Goal: Find specific page/section: Find specific page/section

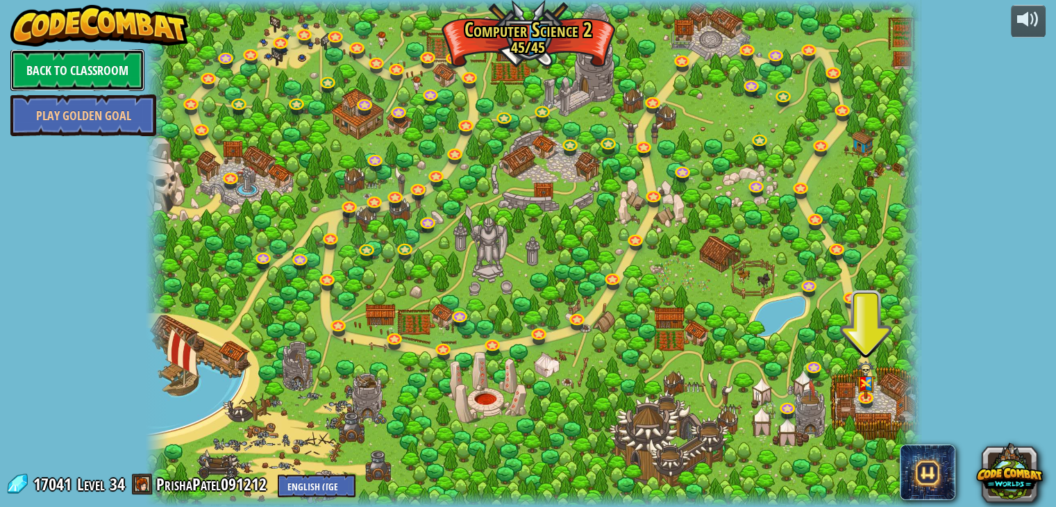
click at [94, 72] on link "Back to Classroom" at bounding box center [77, 70] width 134 height 42
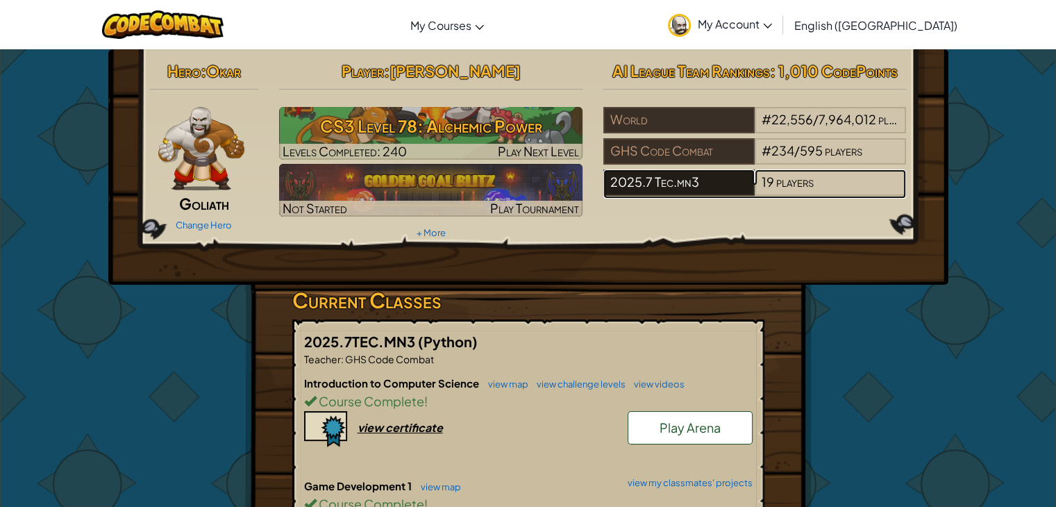
click at [710, 185] on div "2025.7 Tec.mn3" at bounding box center [678, 182] width 151 height 26
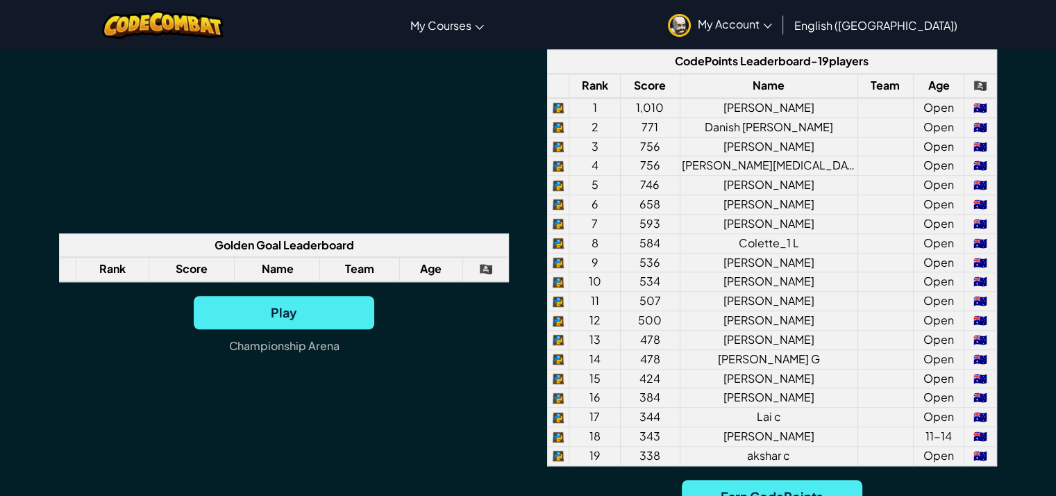
scroll to position [1057, 0]
